Goal: Book appointment/travel/reservation

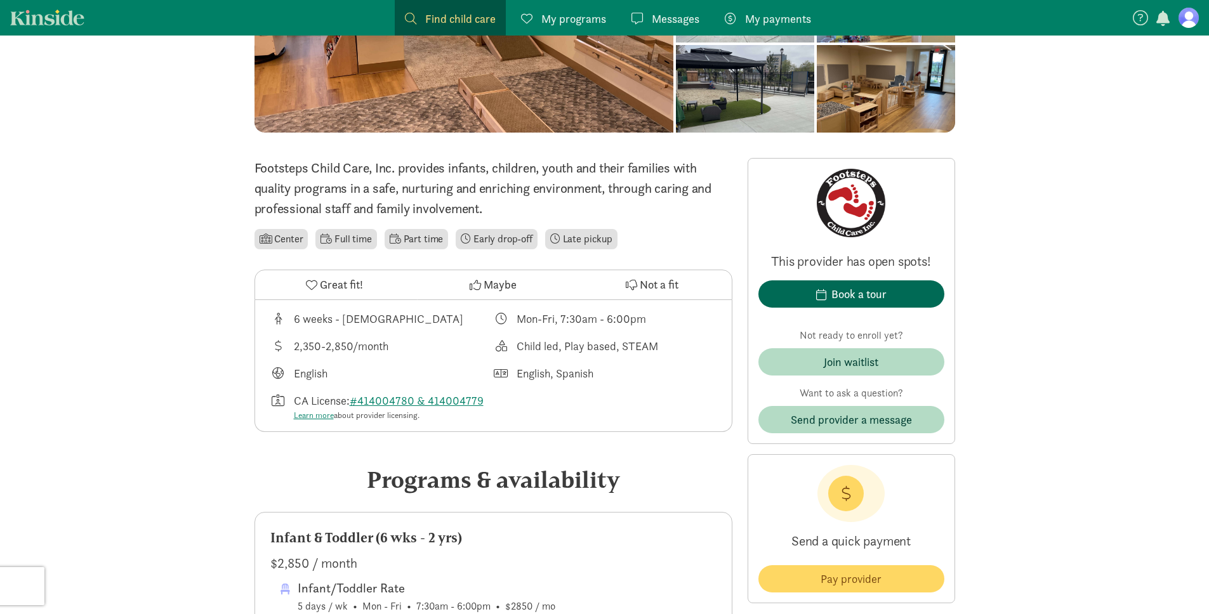
scroll to position [349, 0]
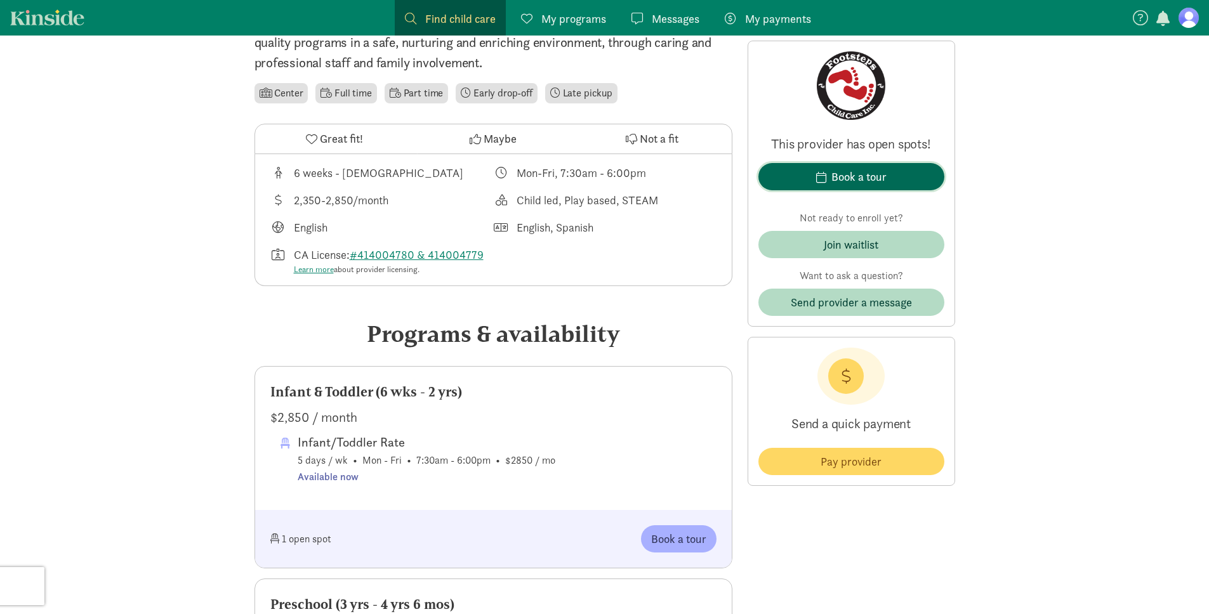
click at [822, 177] on span "button" at bounding box center [821, 176] width 10 height 11
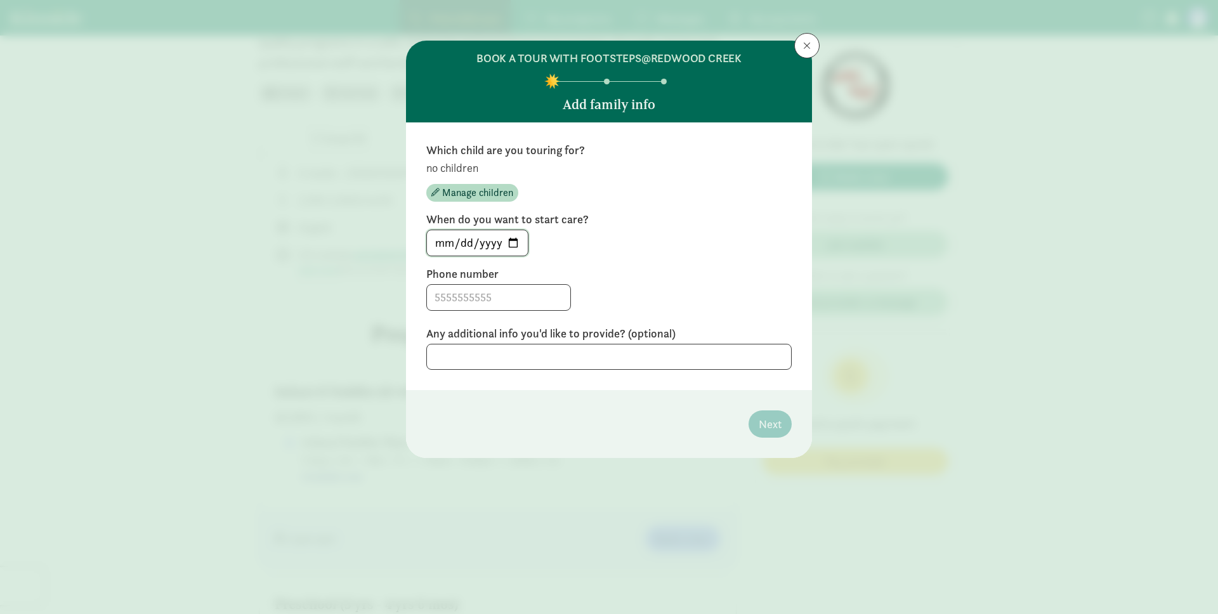
click at [521, 242] on input "[DATE]" at bounding box center [477, 242] width 101 height 25
click at [517, 242] on input "[DATE]" at bounding box center [477, 242] width 101 height 25
type input "[DATE]"
click at [502, 303] on input at bounding box center [498, 297] width 143 height 25
type input "9254879068"
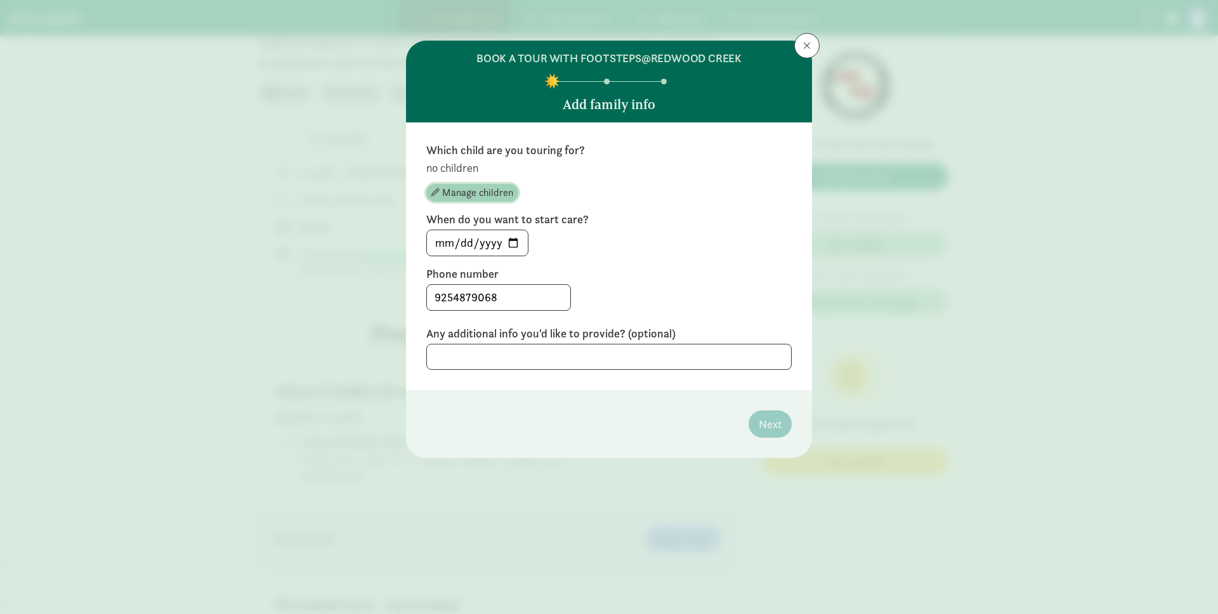
click at [499, 195] on span "Manage children" at bounding box center [477, 192] width 71 height 15
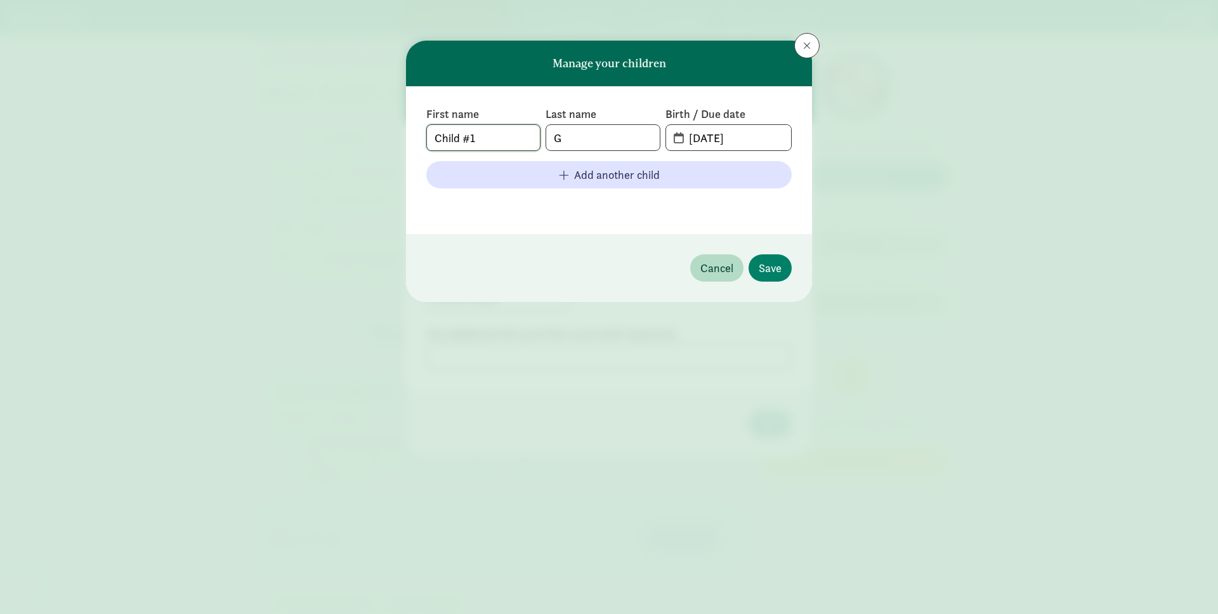
click at [497, 138] on input "Child #1" at bounding box center [483, 137] width 113 height 25
drag, startPoint x: 497, startPoint y: 138, endPoint x: 444, endPoint y: 139, distance: 52.7
click at [444, 139] on input "Child #1" at bounding box center [483, 137] width 113 height 25
click at [684, 138] on input "[DATE]" at bounding box center [736, 137] width 110 height 25
click at [679, 138] on span "[DATE]" at bounding box center [728, 137] width 125 height 25
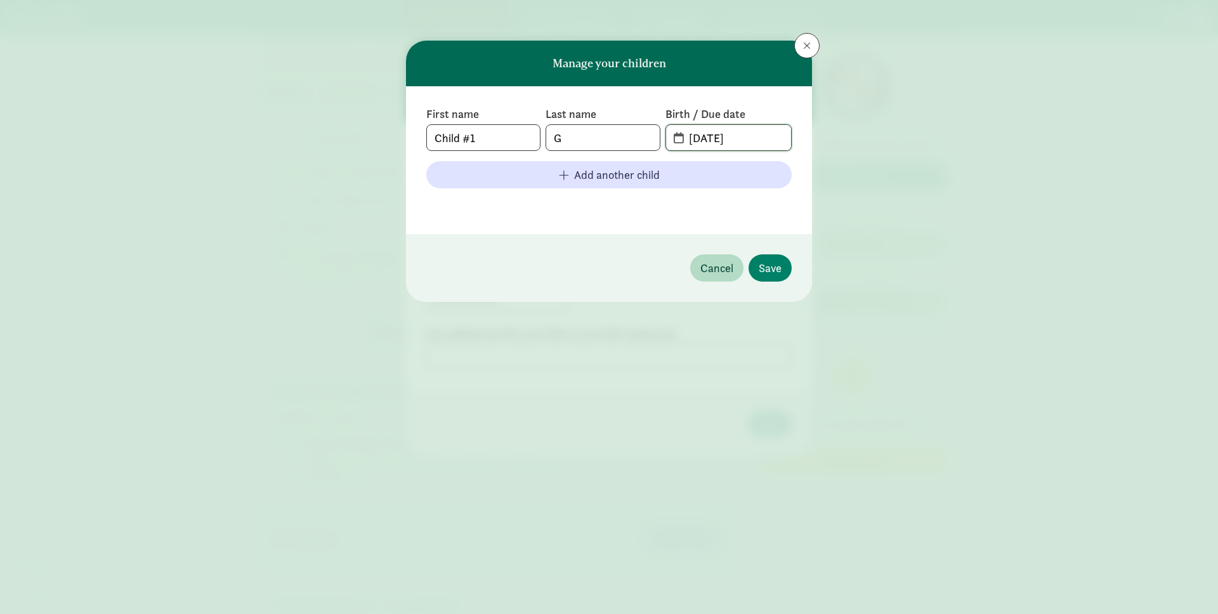
click at [697, 136] on input "[DATE]" at bounding box center [736, 137] width 110 height 25
click at [490, 146] on input "Child #1" at bounding box center [483, 137] width 113 height 25
type input "u"
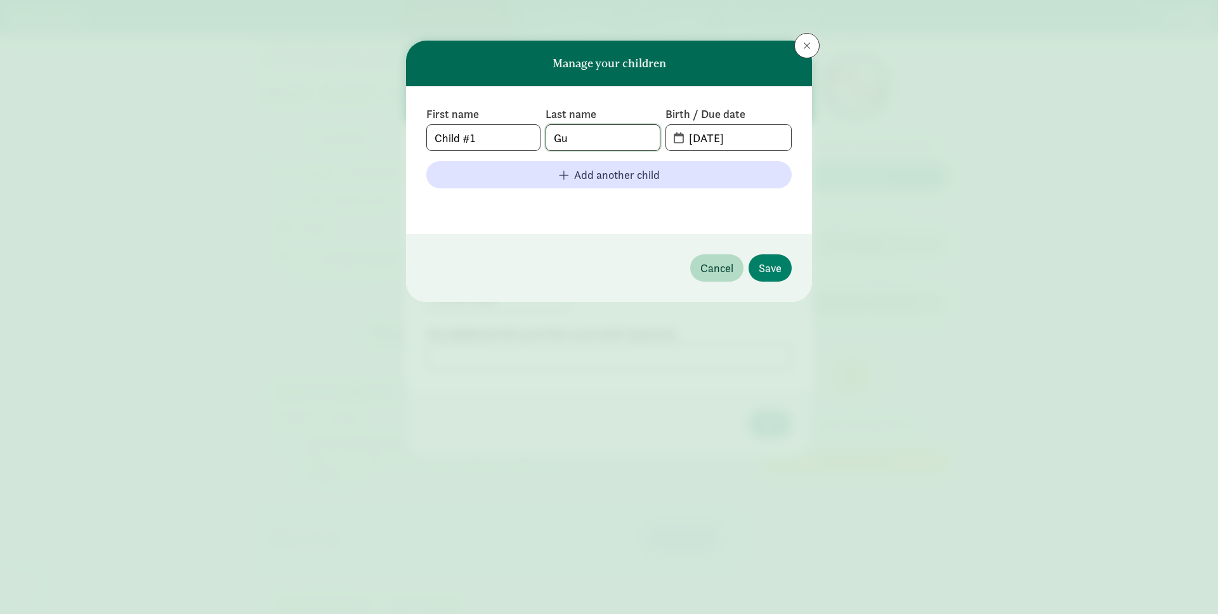
type input "Gu"
click at [490, 142] on input "Child #1" at bounding box center [483, 137] width 113 height 25
type input "unknown"
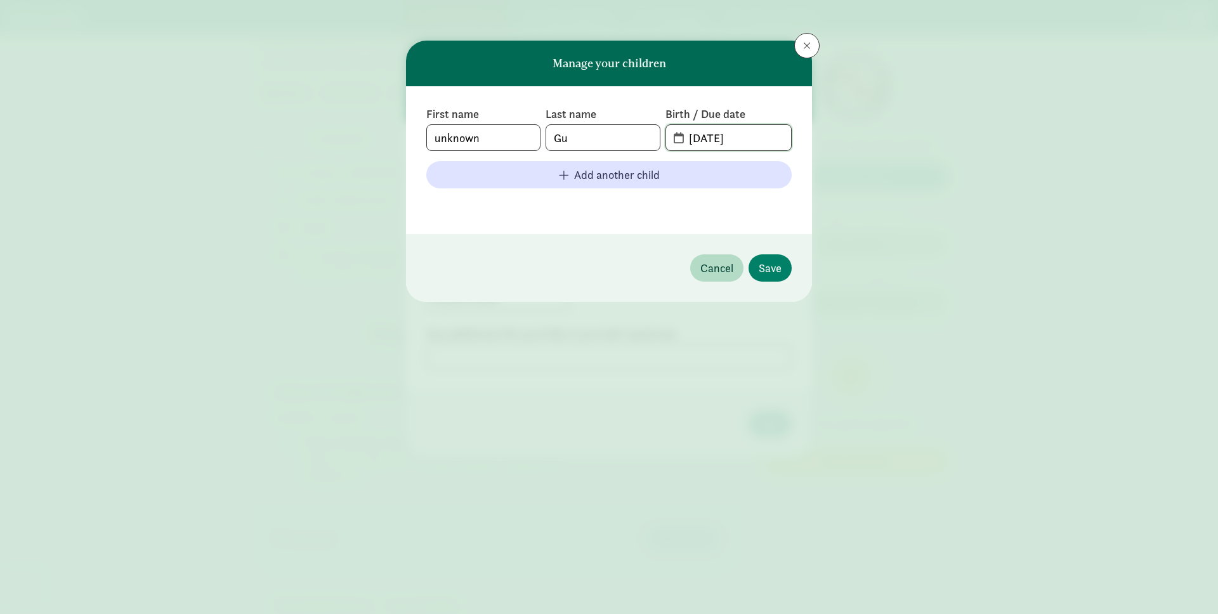
click at [697, 140] on input "[DATE]" at bounding box center [736, 137] width 110 height 25
click at [679, 134] on span "[DATE]" at bounding box center [728, 137] width 125 height 25
click at [673, 134] on span "[DATE]" at bounding box center [728, 137] width 125 height 25
click at [698, 137] on input "[DATE]" at bounding box center [736, 137] width 110 height 25
click at [740, 138] on input "[DATE]" at bounding box center [736, 137] width 110 height 25
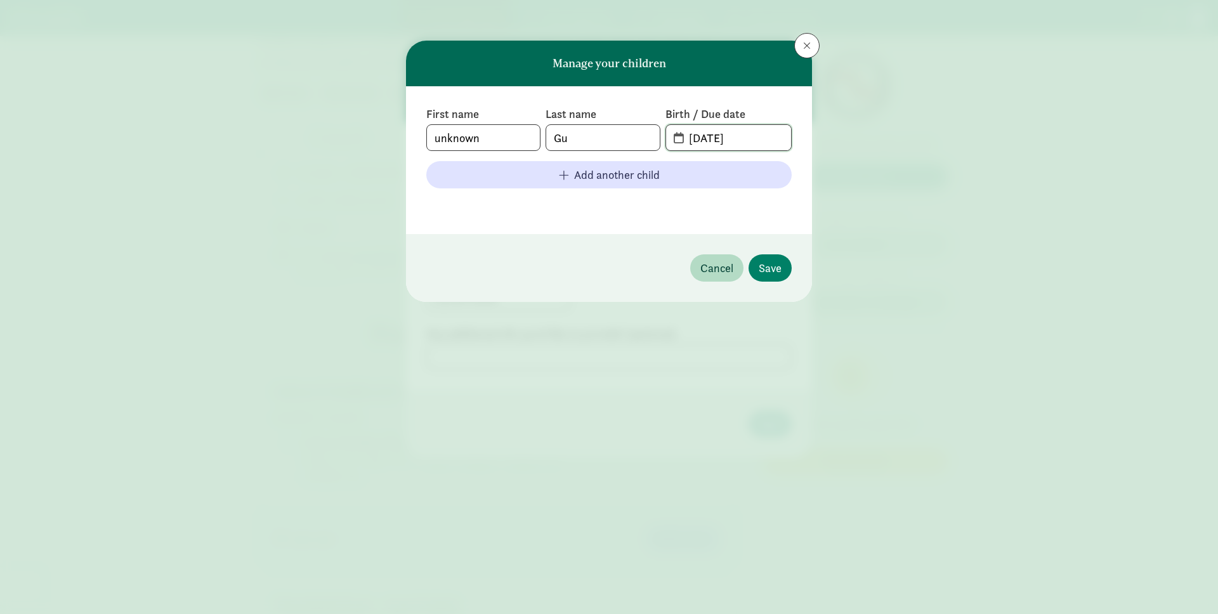
click at [701, 138] on input "[DATE]" at bounding box center [736, 137] width 110 height 25
type input "[DATE]"
click at [775, 263] on span "Save" at bounding box center [770, 267] width 23 height 17
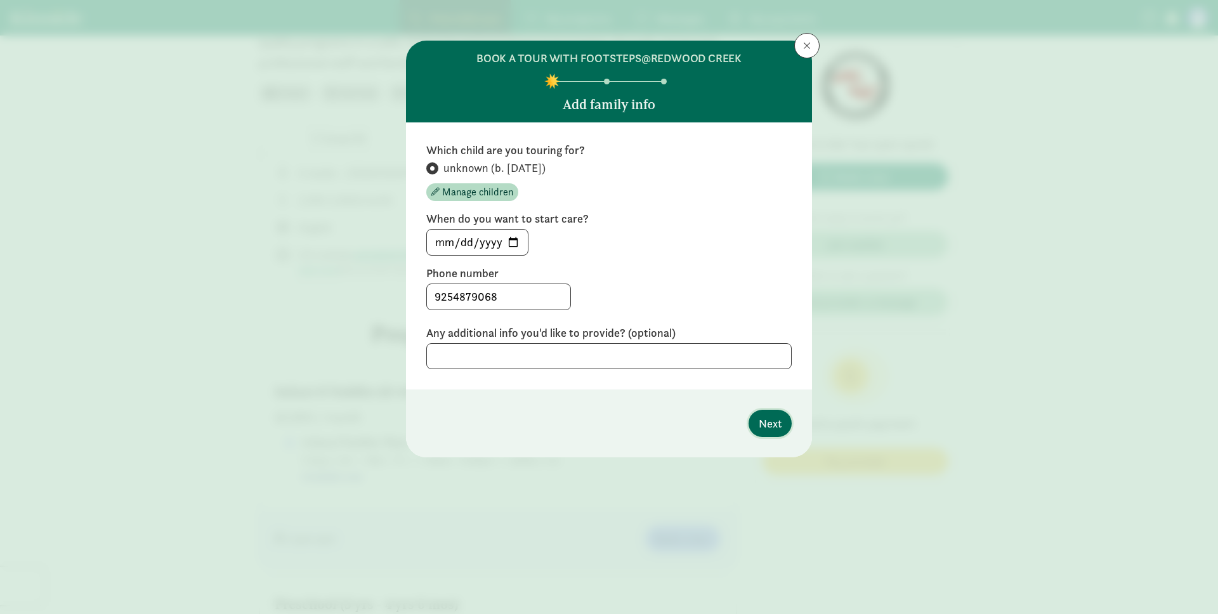
click at [756, 415] on button "Next" at bounding box center [770, 423] width 43 height 27
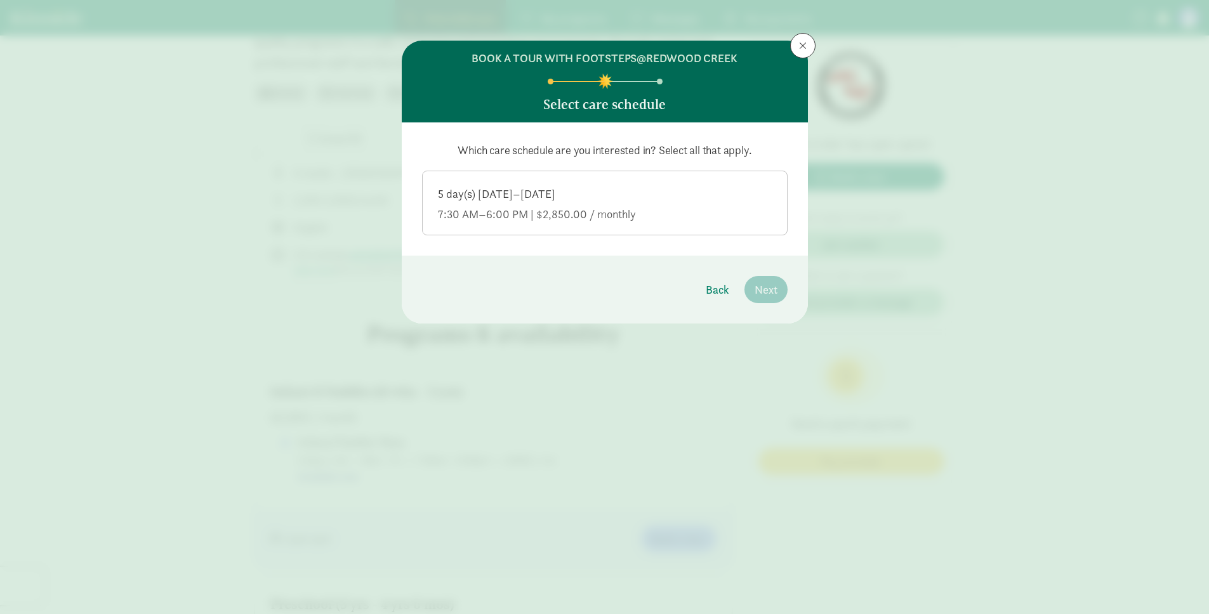
click at [600, 184] on label "5 day(s) [DATE]–[DATE] 7:30 AM–6:00 PM | $2,850.00 / monthly" at bounding box center [605, 201] width 364 height 61
click at [0, 0] on input "5 day(s) [DATE]–[DATE] 7:30 AM–6:00 PM | $2,850.00 / monthly" at bounding box center [0, 0] width 0 height 0
click at [763, 282] on span "Next" at bounding box center [765, 289] width 23 height 17
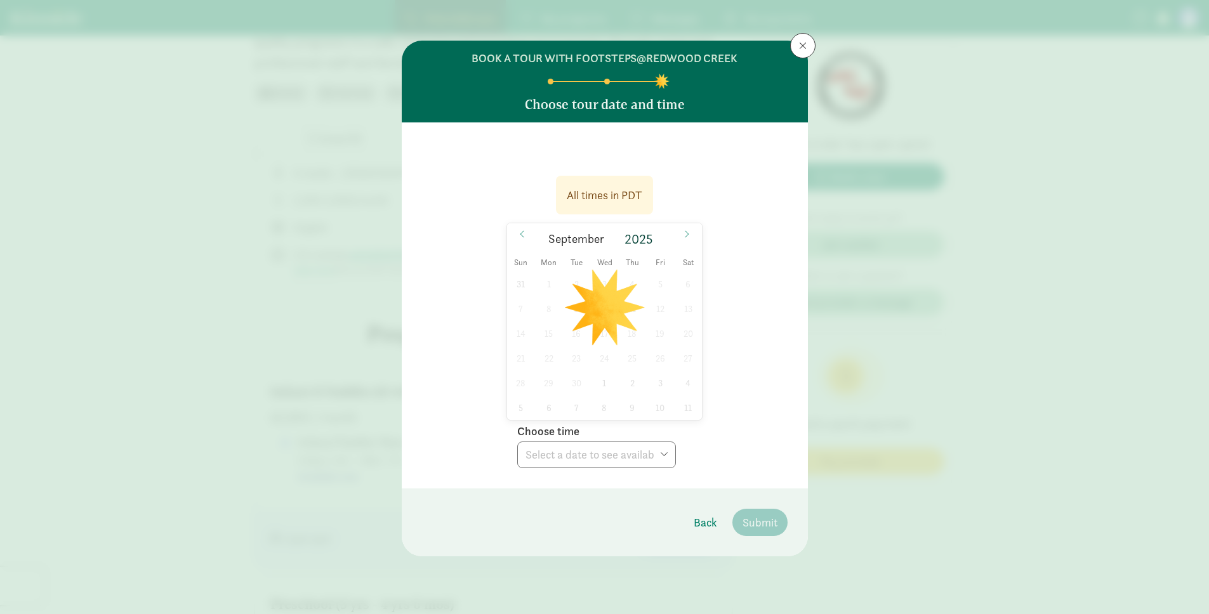
click at [608, 328] on div "31 1 2 3 4 5 6 7 8 9 10 11 12 13 14 15 16 17 18 19 20 21 22 23 24 25 26 27 28 2…" at bounding box center [604, 346] width 195 height 148
click at [685, 234] on icon at bounding box center [687, 234] width 8 height 9
click at [523, 234] on icon at bounding box center [522, 234] width 8 height 9
click at [603, 332] on span "17" at bounding box center [604, 333] width 25 height 25
click at [569, 459] on select "Choose time 04:00 PM" at bounding box center [596, 455] width 159 height 27
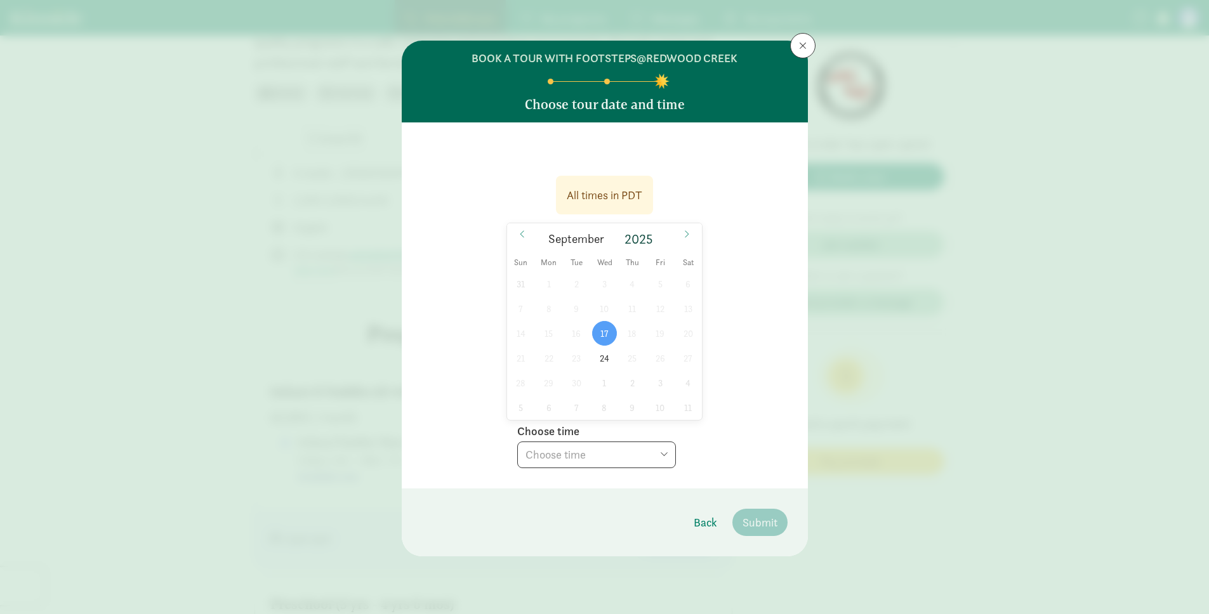
select select "[DATE]T16:00:00.000-07:00"
click at [679, 234] on span at bounding box center [686, 234] width 20 height 22
click at [512, 235] on span at bounding box center [522, 234] width 20 height 22
click at [600, 356] on span "24" at bounding box center [604, 358] width 25 height 25
click at [601, 447] on select "Choose time 04:00 PM" at bounding box center [596, 455] width 159 height 27
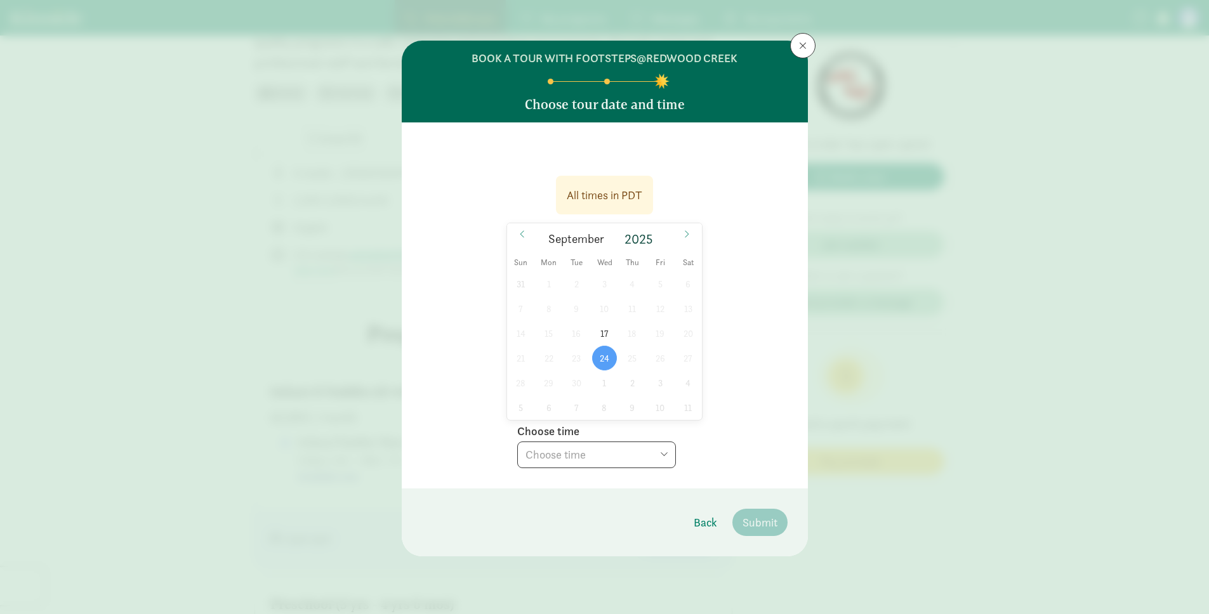
select select "[DATE]T16:00:00.000-07:00"
click at [700, 477] on div "All times in PDT [DATE] [DATE] Sun Mon Tue Wed Thu Fri Sat 31 1 2 3 4 5 6 7 8 9…" at bounding box center [605, 305] width 406 height 366
click at [691, 235] on span at bounding box center [686, 234] width 20 height 22
click at [610, 282] on span "1" at bounding box center [604, 284] width 25 height 25
click at [613, 443] on select "Choose time 04:00 PM" at bounding box center [596, 455] width 159 height 27
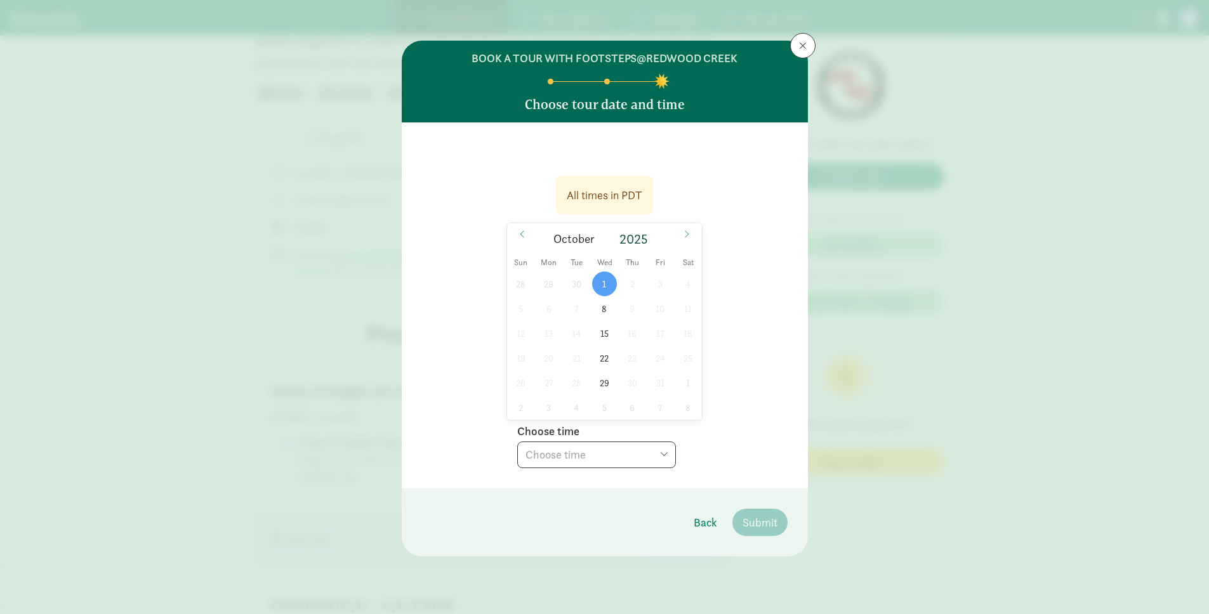
select select "[DATE]T16:00:00.000-07:00"
click at [745, 515] on span "Submit" at bounding box center [759, 522] width 35 height 17
click at [589, 454] on select "Choose time 04:00 PM" at bounding box center [596, 455] width 159 height 27
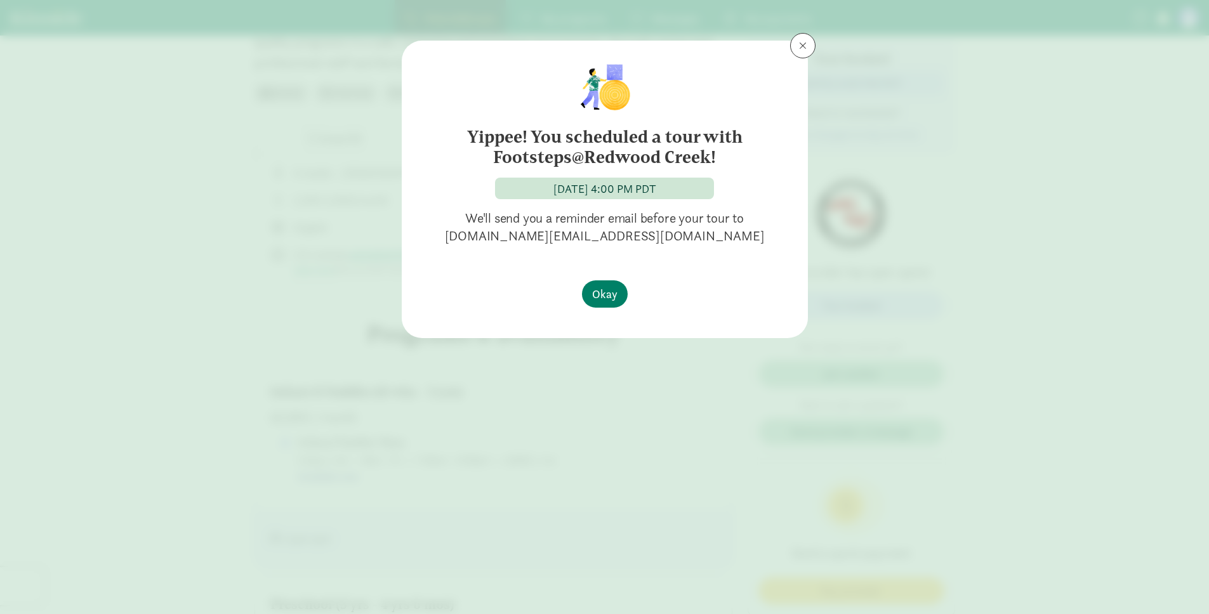
drag, startPoint x: 494, startPoint y: 159, endPoint x: 711, endPoint y: 159, distance: 217.6
click at [711, 159] on h6 "Yippee! You scheduled a tour with Footsteps@Redwood Creek!" at bounding box center [604, 147] width 355 height 41
copy h6 "Footsteps@Redwood Creek"
